Goal: Task Accomplishment & Management: Use online tool/utility

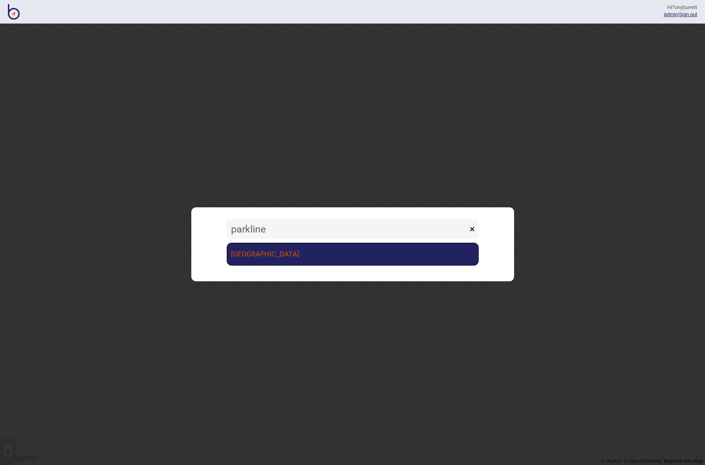
type input "parkline"
click at [271, 250] on link "[GEOGRAPHIC_DATA]" at bounding box center [353, 254] width 252 height 23
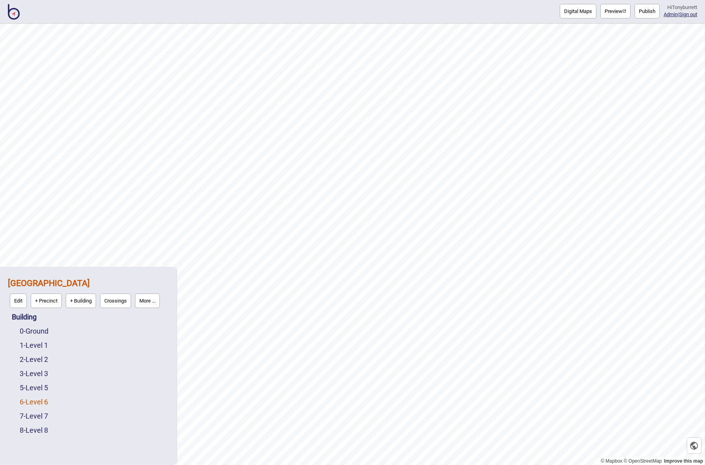
click at [35, 401] on link "6 - Level 6" at bounding box center [34, 402] width 28 height 8
click at [37, 416] on link "7 - Level 7" at bounding box center [34, 416] width 28 height 8
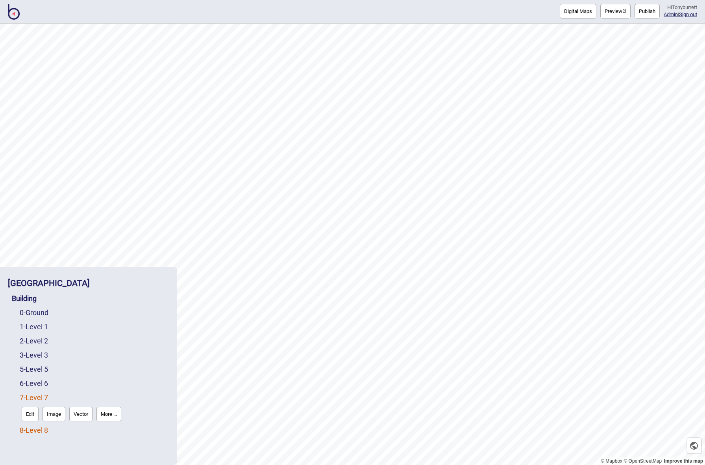
click at [31, 431] on link "8 - Level 8" at bounding box center [34, 430] width 28 height 8
click at [33, 428] on button "Edit" at bounding box center [30, 428] width 17 height 15
